Goal: Information Seeking & Learning: Understand process/instructions

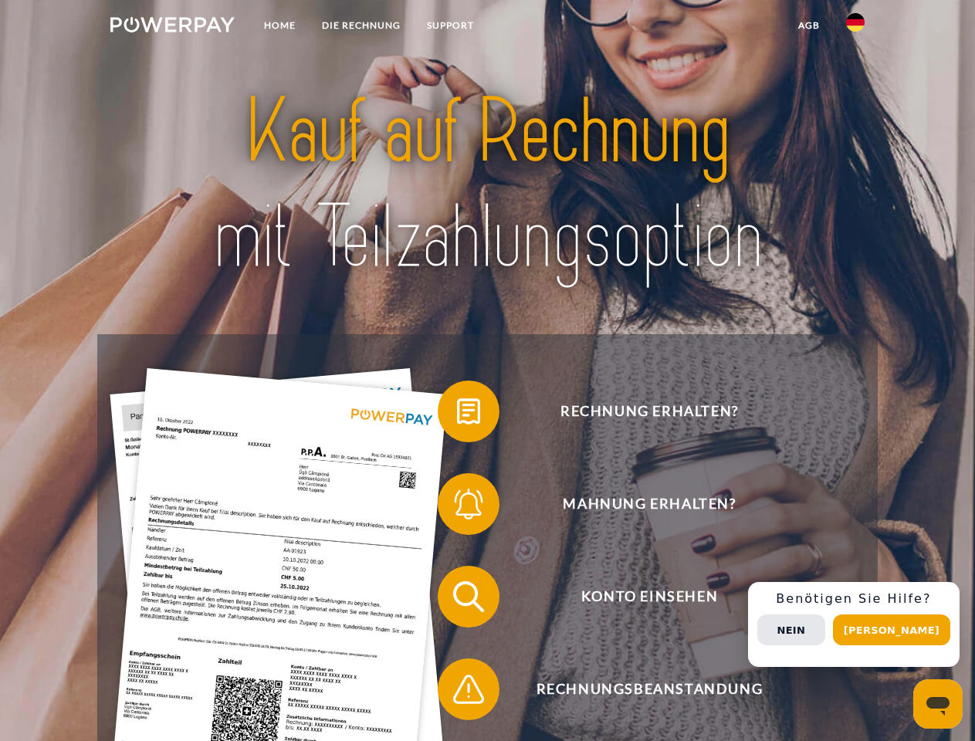
click at [172, 27] on img at bounding box center [172, 24] width 124 height 15
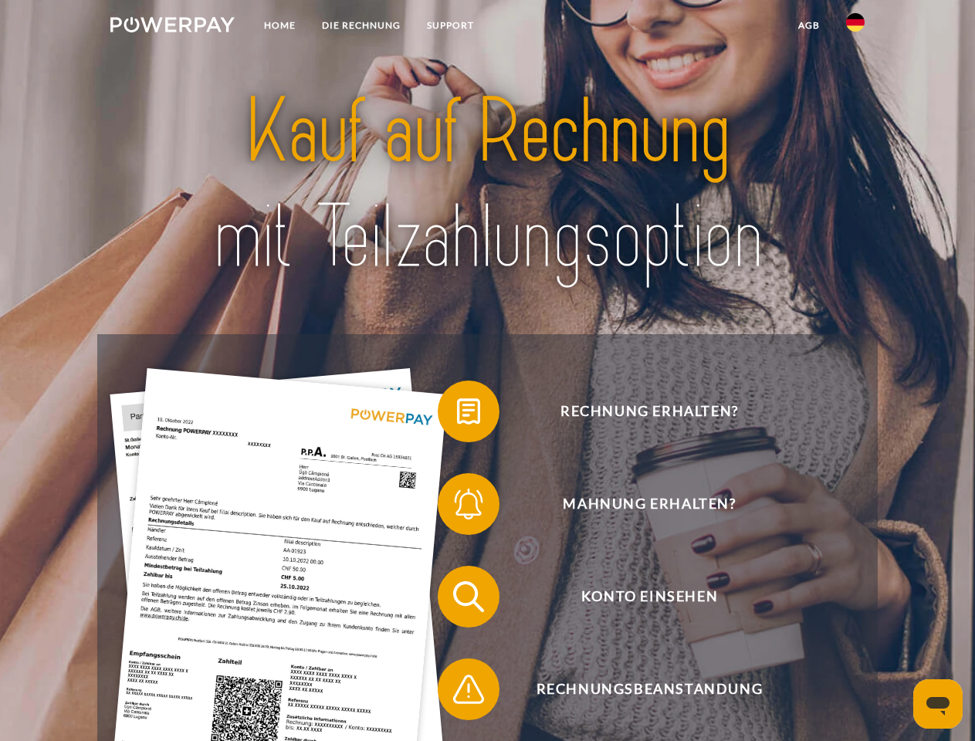
click at [855, 27] on img at bounding box center [855, 22] width 19 height 19
click at [808, 25] on link "agb" at bounding box center [809, 26] width 48 height 28
click at [457, 414] on span at bounding box center [445, 411] width 77 height 77
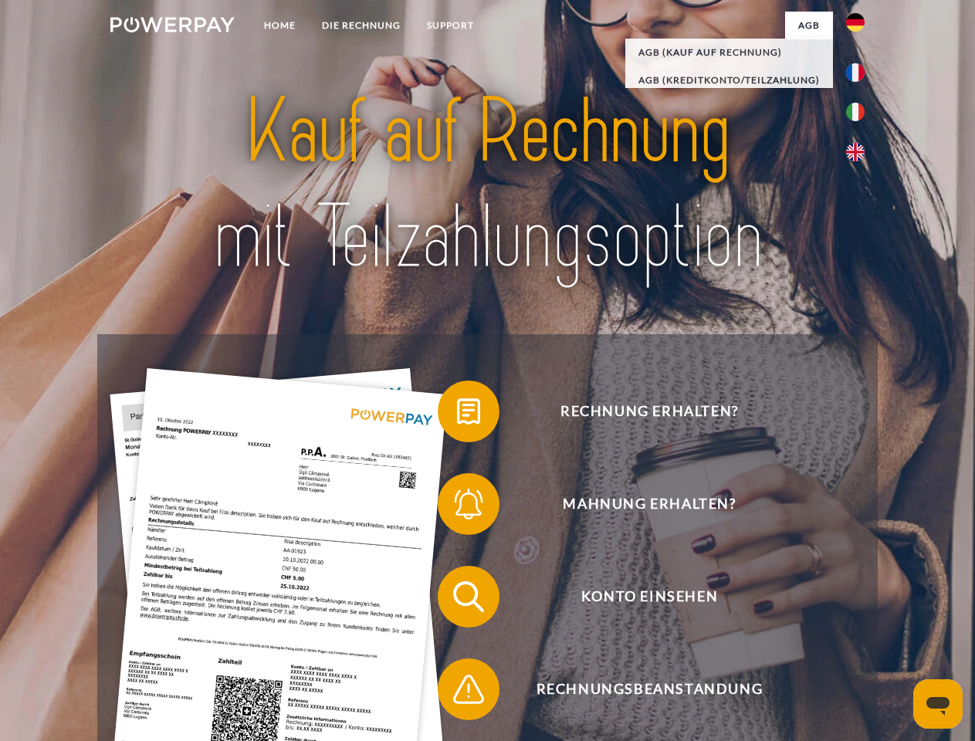
click at [457, 507] on span at bounding box center [445, 503] width 77 height 77
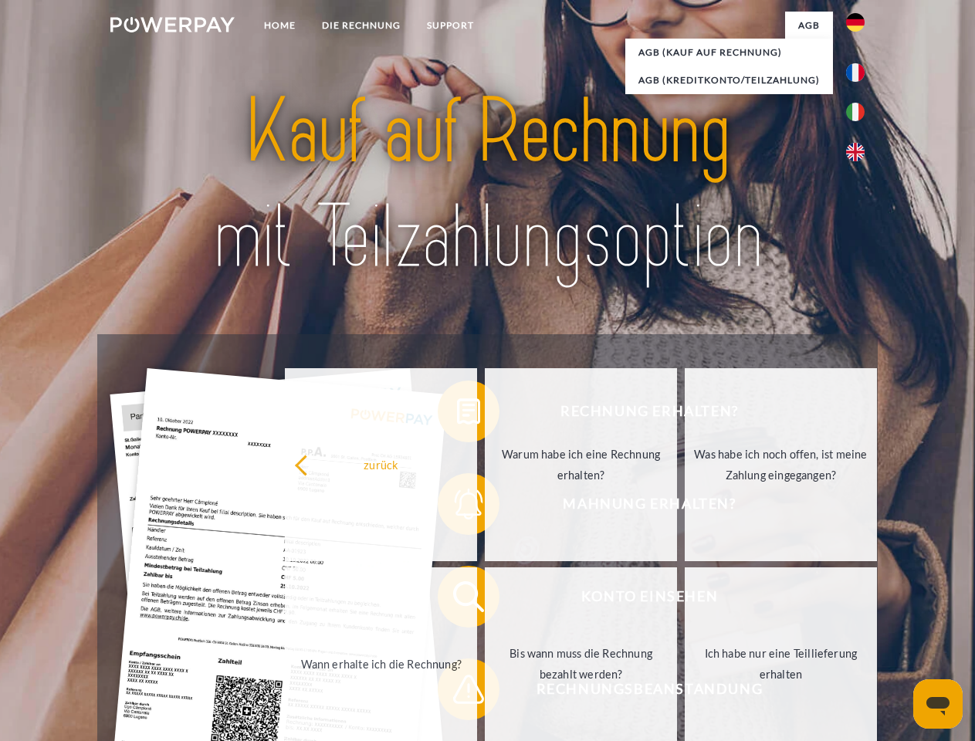
click at [485, 600] on link "Bis wann muss die Rechnung bezahlt werden?" at bounding box center [581, 663] width 192 height 193
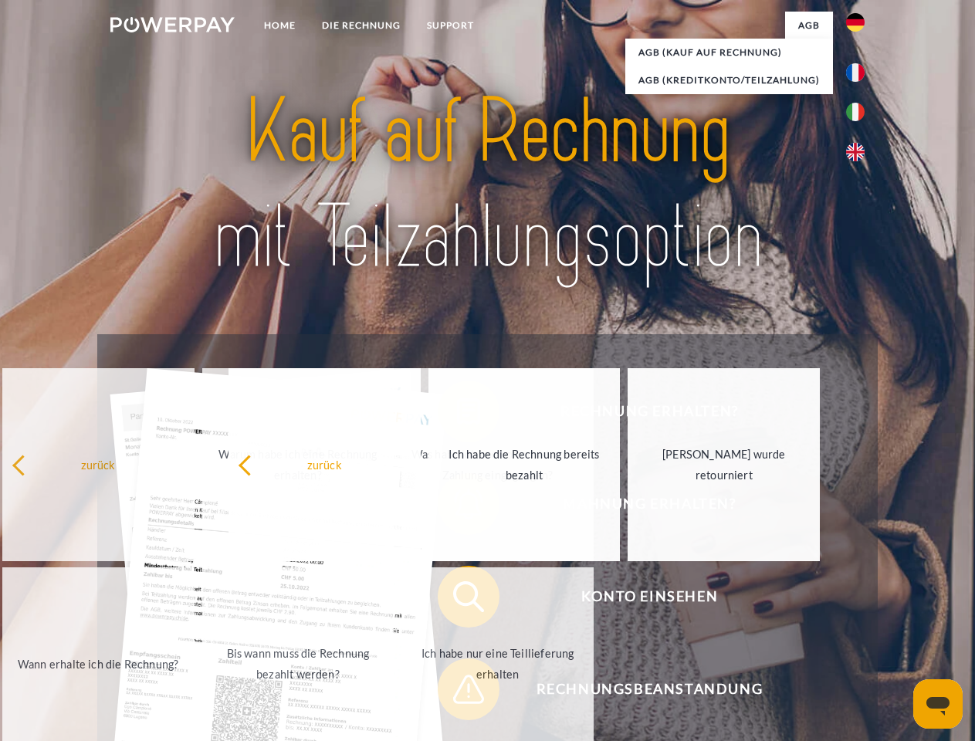
click at [457, 692] on span at bounding box center [445, 689] width 77 height 77
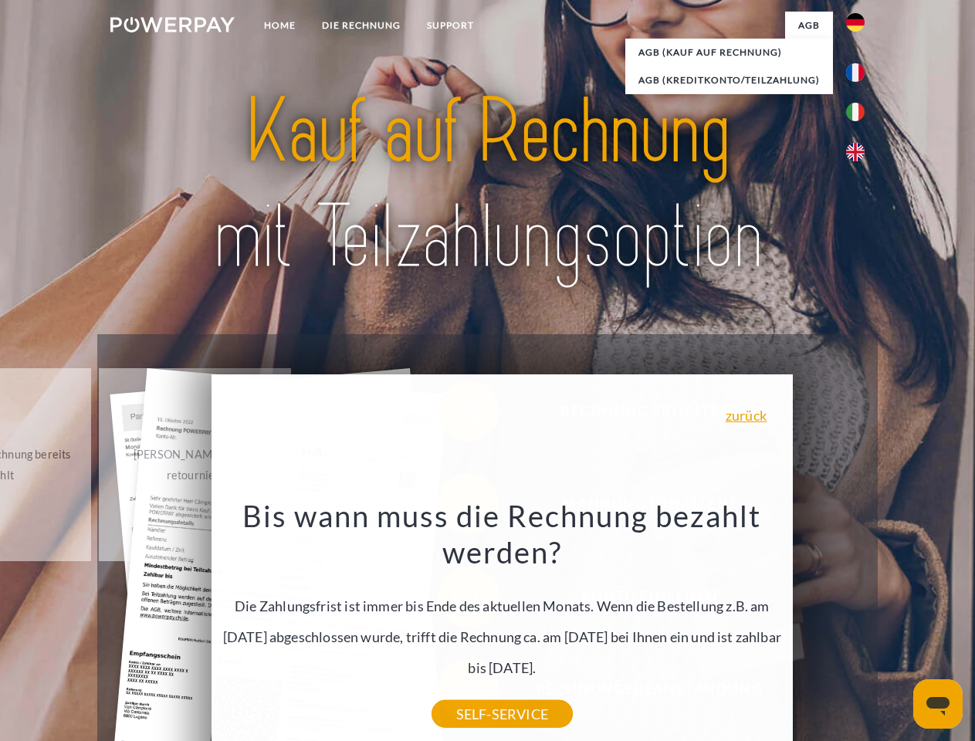
click at [859, 624] on div "Rechnung erhalten? Mahnung erhalten? Konto einsehen" at bounding box center [486, 642] width 779 height 617
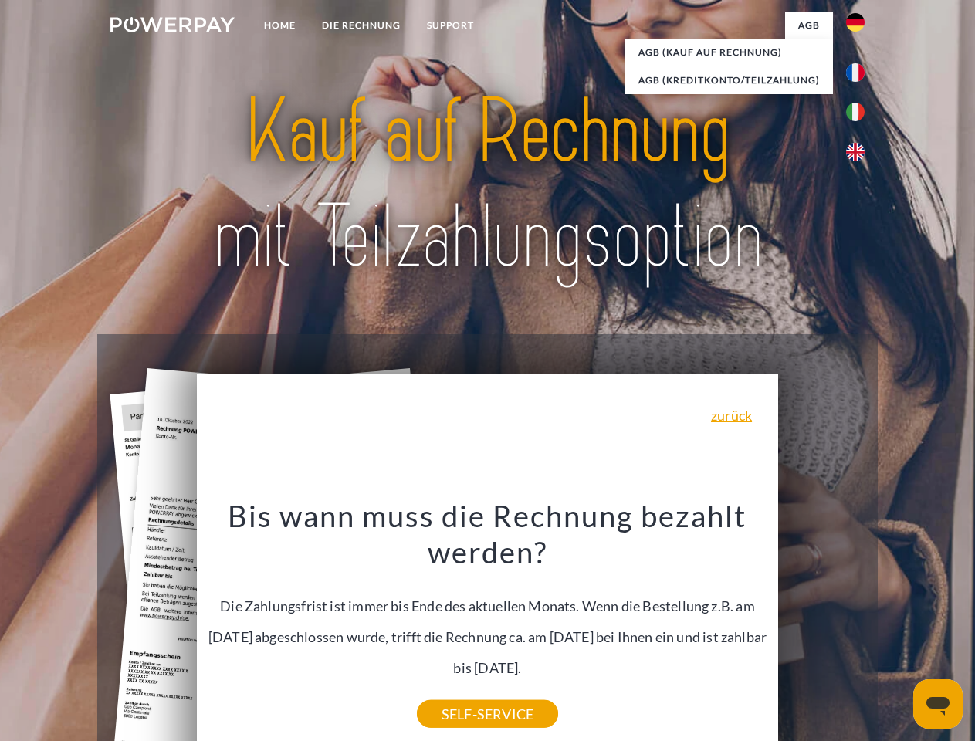
click at [821, 627] on span "Konto einsehen" at bounding box center [649, 597] width 378 height 62
click at [897, 630] on header "Home DIE RECHNUNG SUPPORT" at bounding box center [487, 533] width 975 height 1066
